Goal: Check status: Check status

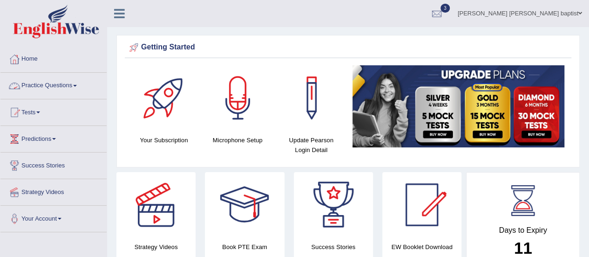
click at [71, 83] on link "Practice Questions" at bounding box center [53, 84] width 106 height 23
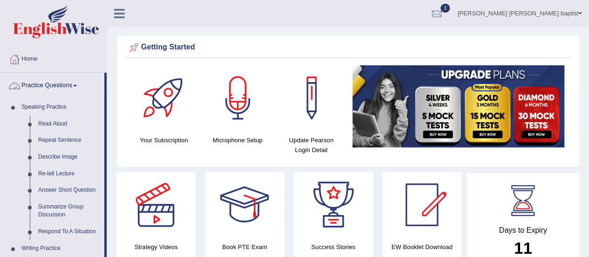
click at [65, 80] on link "Practice Questions" at bounding box center [52, 84] width 104 height 23
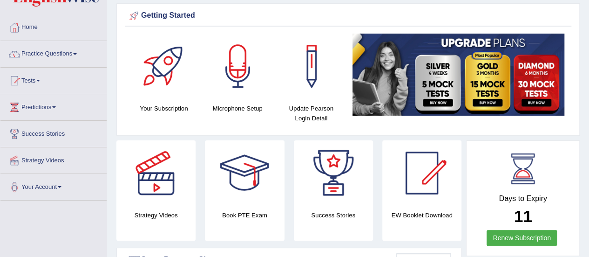
scroll to position [47, 0]
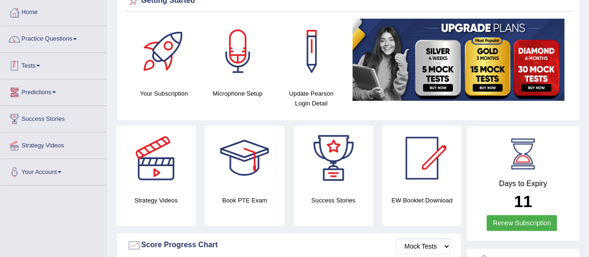
click at [52, 68] on link "Tests" at bounding box center [53, 64] width 106 height 23
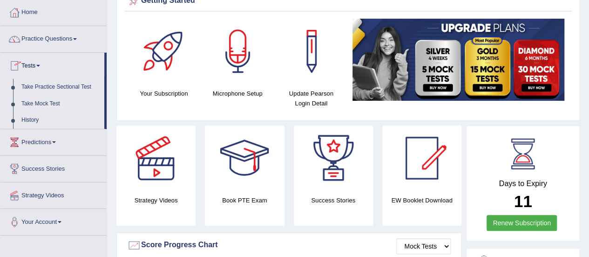
click at [54, 98] on link "Take Mock Test" at bounding box center [60, 104] width 87 height 17
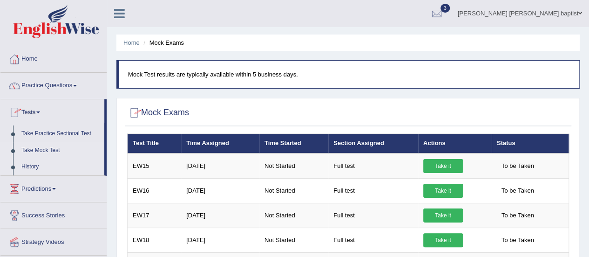
click at [29, 169] on link "History" at bounding box center [60, 166] width 87 height 17
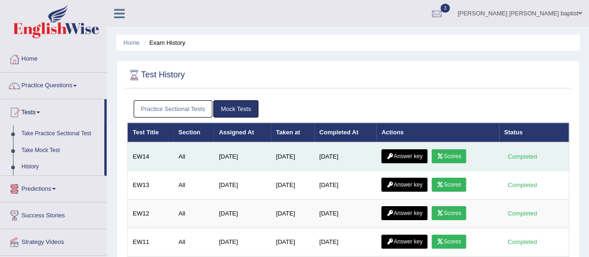
click at [451, 153] on link "Scores" at bounding box center [449, 156] width 34 height 14
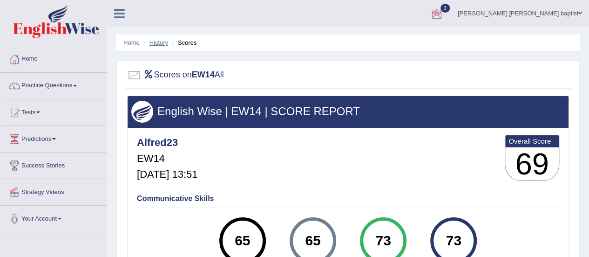
click at [160, 44] on link "History" at bounding box center [159, 42] width 19 height 7
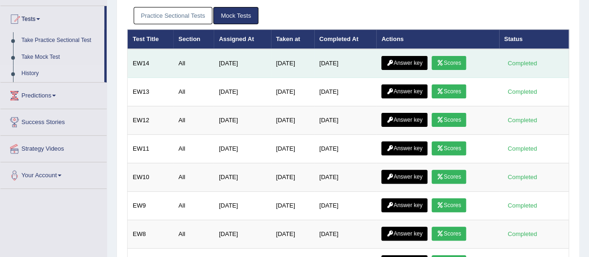
click at [420, 56] on link "Answer key" at bounding box center [405, 63] width 46 height 14
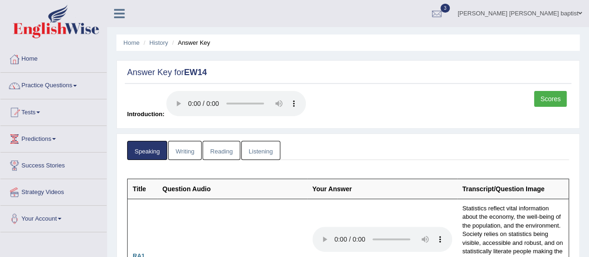
click at [185, 153] on link "Writing" at bounding box center [185, 150] width 34 height 19
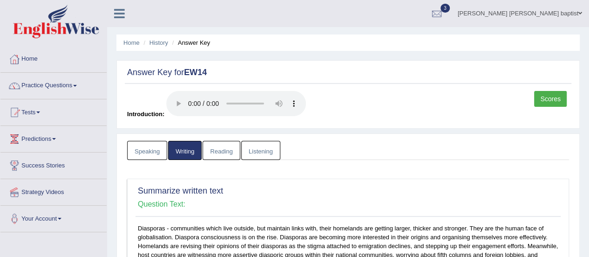
click at [227, 150] on link "Reading" at bounding box center [221, 150] width 37 height 19
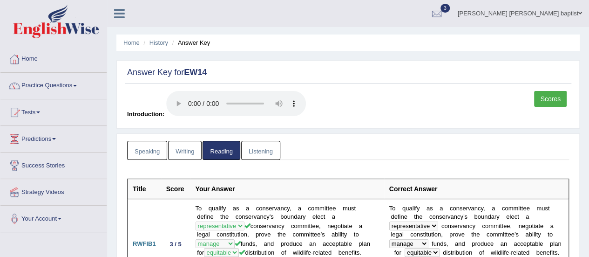
click at [259, 144] on link "Listening" at bounding box center [260, 150] width 39 height 19
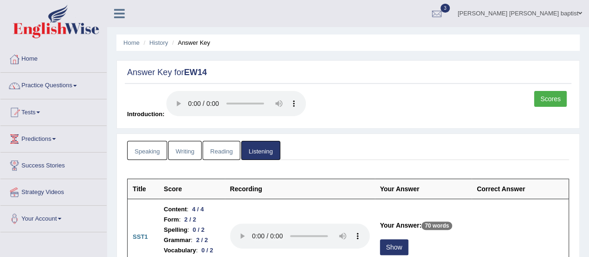
click at [562, 102] on link "Scores" at bounding box center [550, 99] width 33 height 16
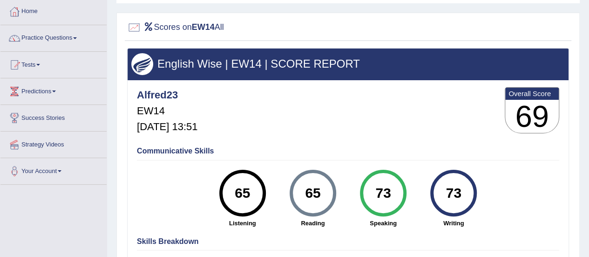
scroll to position [47, 0]
